Goal: Find specific page/section

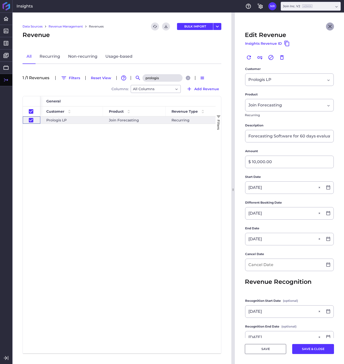
click at [329, 24] on button "Close" at bounding box center [330, 27] width 8 height 8
checkbox input "false"
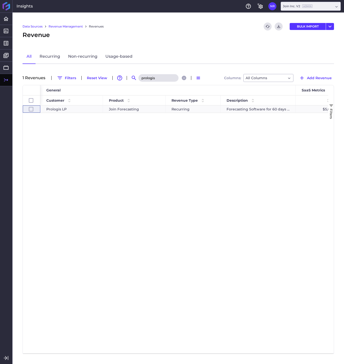
click at [159, 79] on input "prologis" at bounding box center [158, 78] width 40 height 8
click at [181, 78] on div "prologis" at bounding box center [163, 78] width 50 height 8
click at [182, 78] on icon "Close search" at bounding box center [183, 78] width 3 height 3
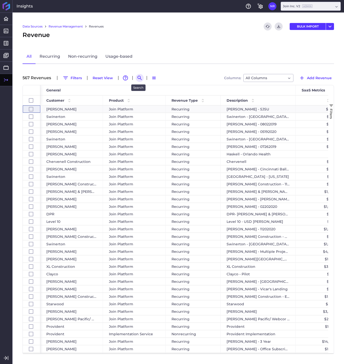
click at [137, 78] on icon "Search by" at bounding box center [139, 78] width 4 height 4
click at [161, 76] on input at bounding box center [164, 78] width 40 height 8
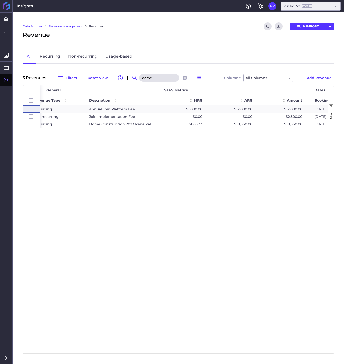
scroll to position [0, 162]
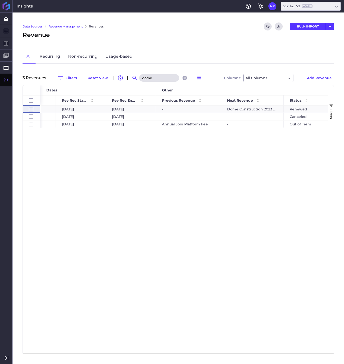
type input "dome"
click at [183, 77] on icon "Close search" at bounding box center [184, 78] width 3 height 3
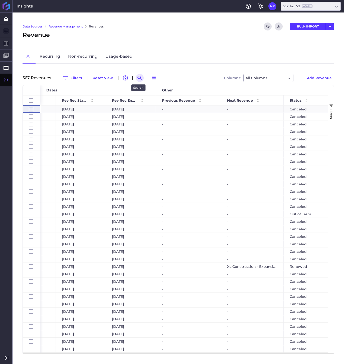
click at [139, 78] on icon "Search by" at bounding box center [140, 78] width 6 height 6
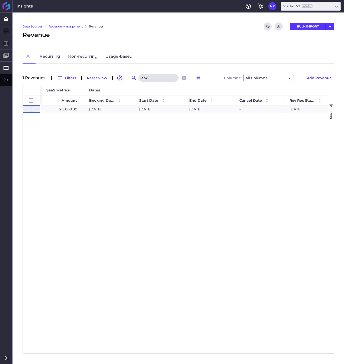
scroll to position [0, 356]
click at [150, 79] on input "epx" at bounding box center [158, 78] width 40 height 8
type input "e"
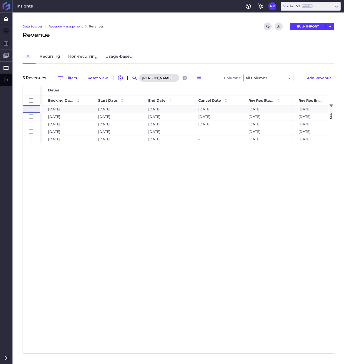
scroll to position [0, 248]
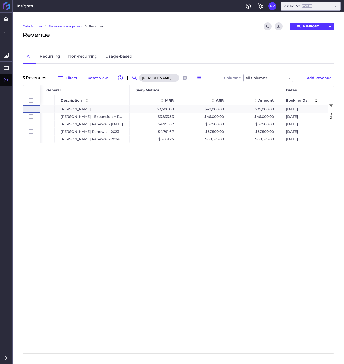
click at [156, 77] on input "[PERSON_NAME]" at bounding box center [159, 78] width 40 height 8
drag, startPoint x: 157, startPoint y: 77, endPoint x: 127, endPoint y: 81, distance: 29.5
click at [139, 81] on input "[PERSON_NAME]" at bounding box center [159, 78] width 40 height 8
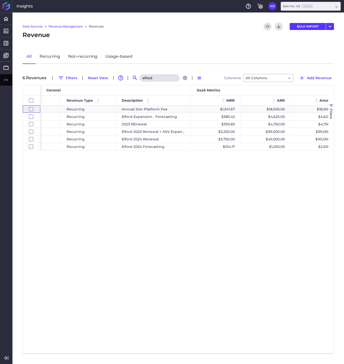
scroll to position [0, 111]
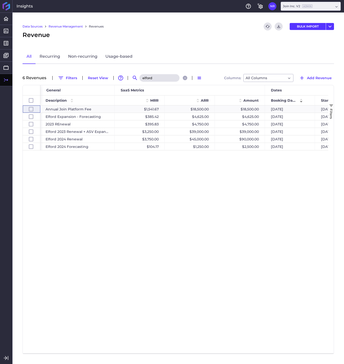
type input "elford"
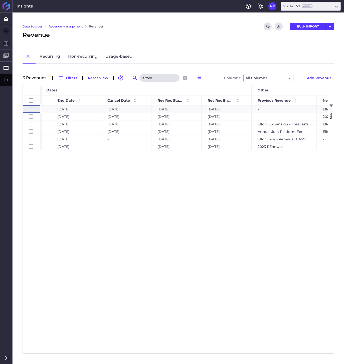
scroll to position [0, 518]
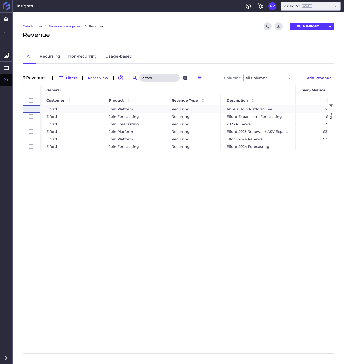
click at [184, 78] on icon "Close search" at bounding box center [185, 78] width 2 height 2
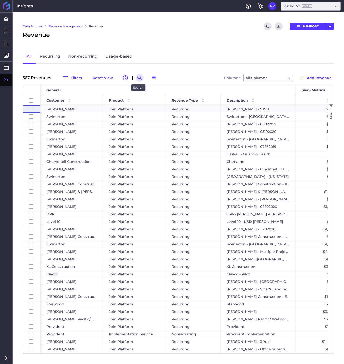
click at [137, 77] on icon "Search by" at bounding box center [140, 78] width 6 height 6
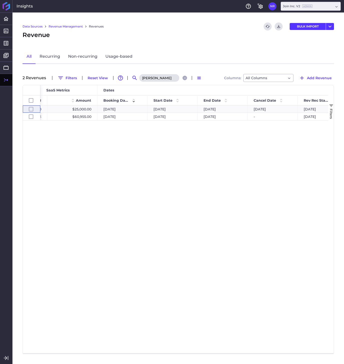
type input "[PERSON_NAME]"
